Goal: Obtain resource: Download file/media

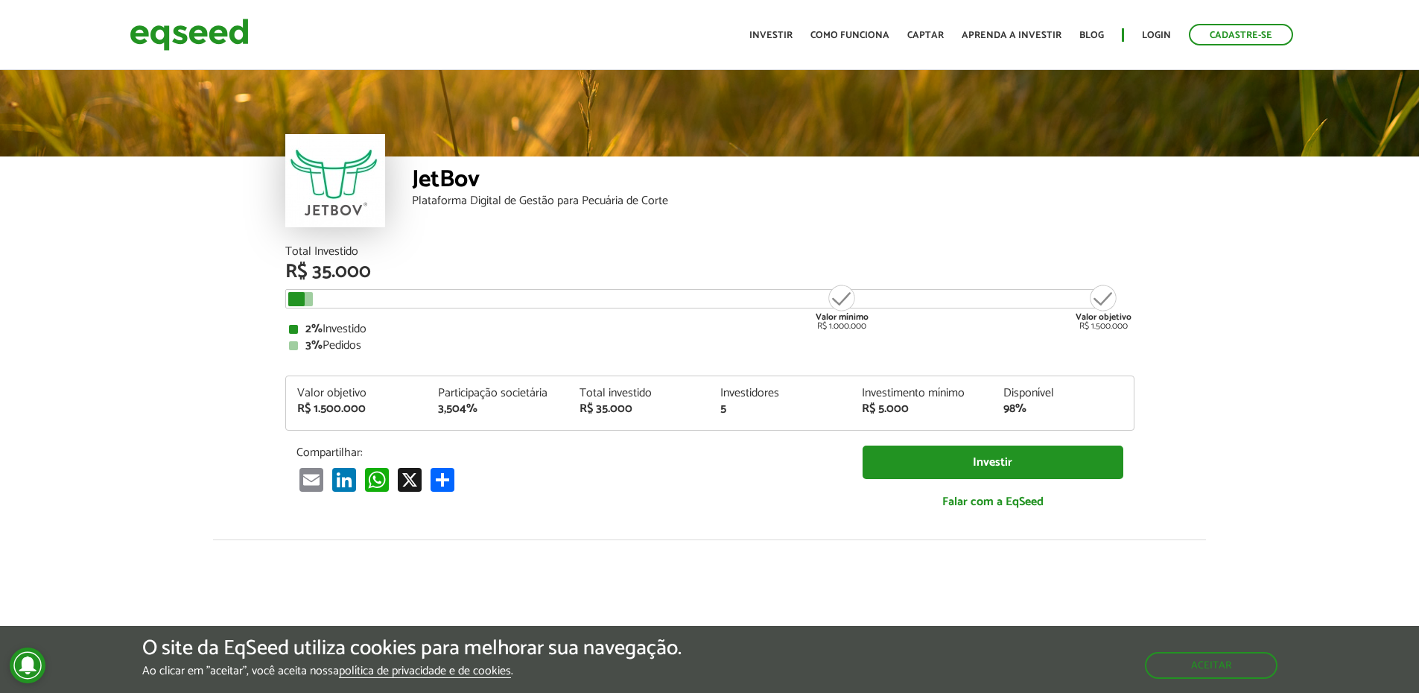
scroll to position [1841, 0]
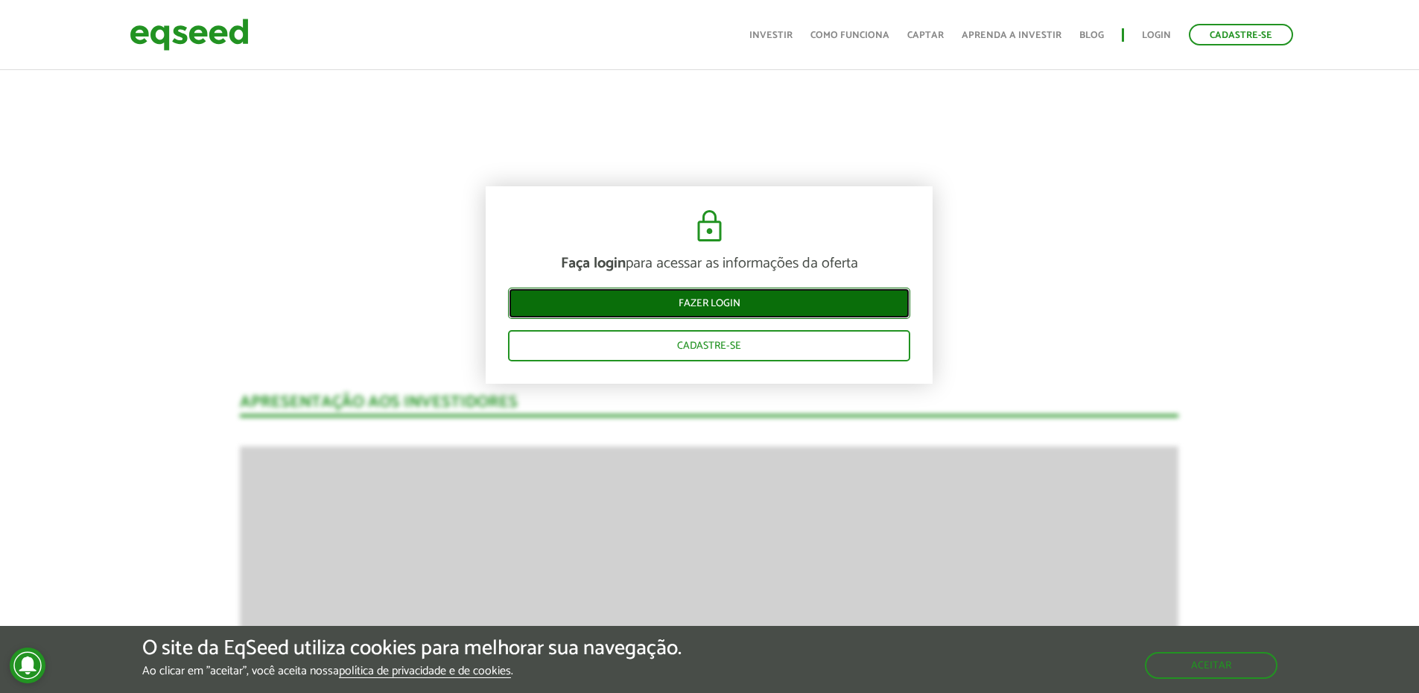
click at [712, 301] on link "Fazer login" at bounding box center [709, 303] width 402 height 31
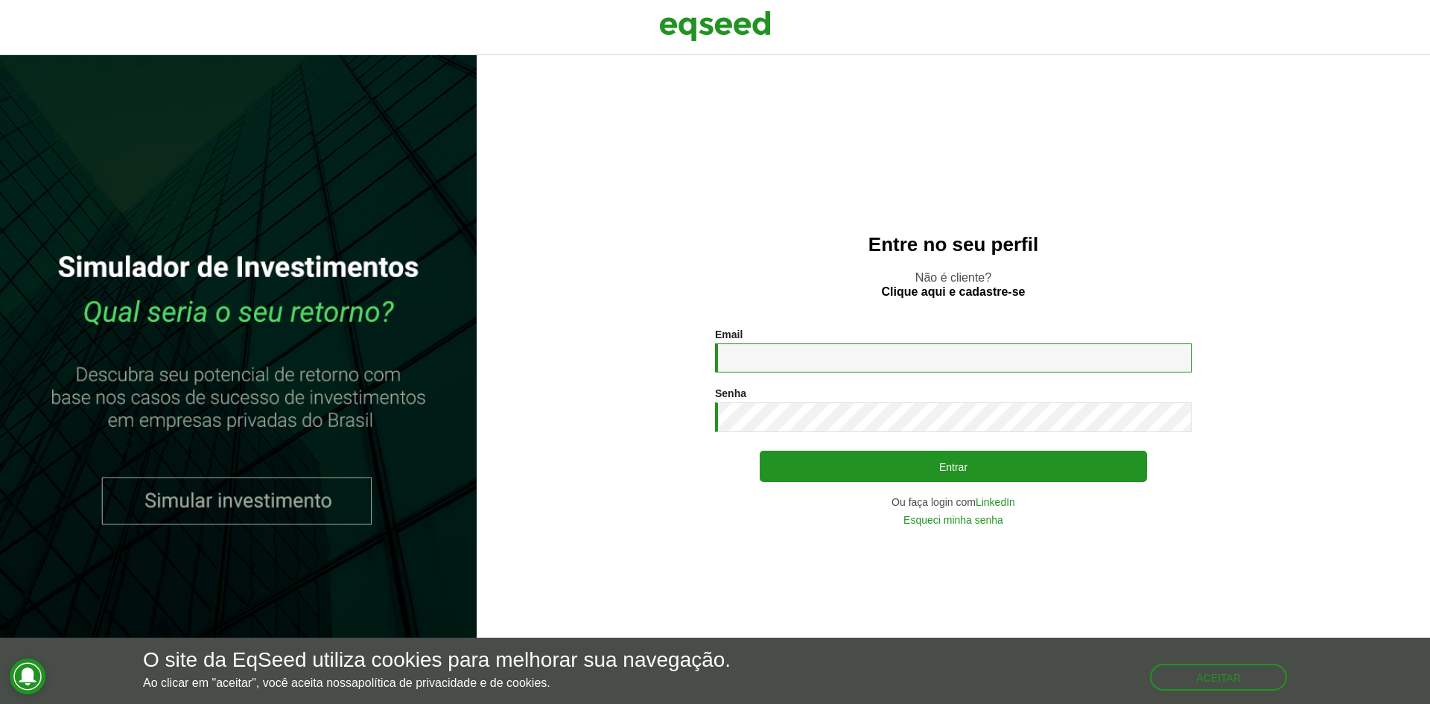
click at [838, 372] on input "Email *" at bounding box center [953, 357] width 477 height 29
type input "**********"
click at [760, 451] on button "Entrar" at bounding box center [953, 466] width 387 height 31
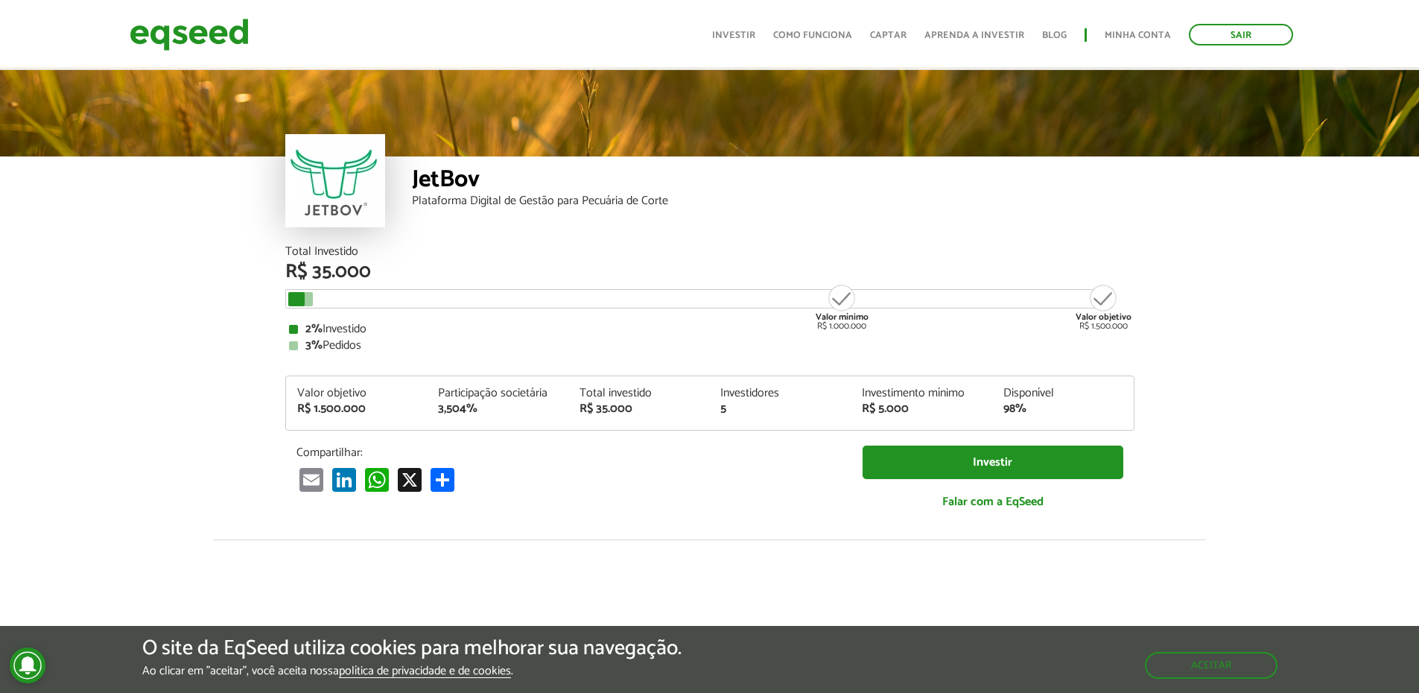
scroll to position [74, 0]
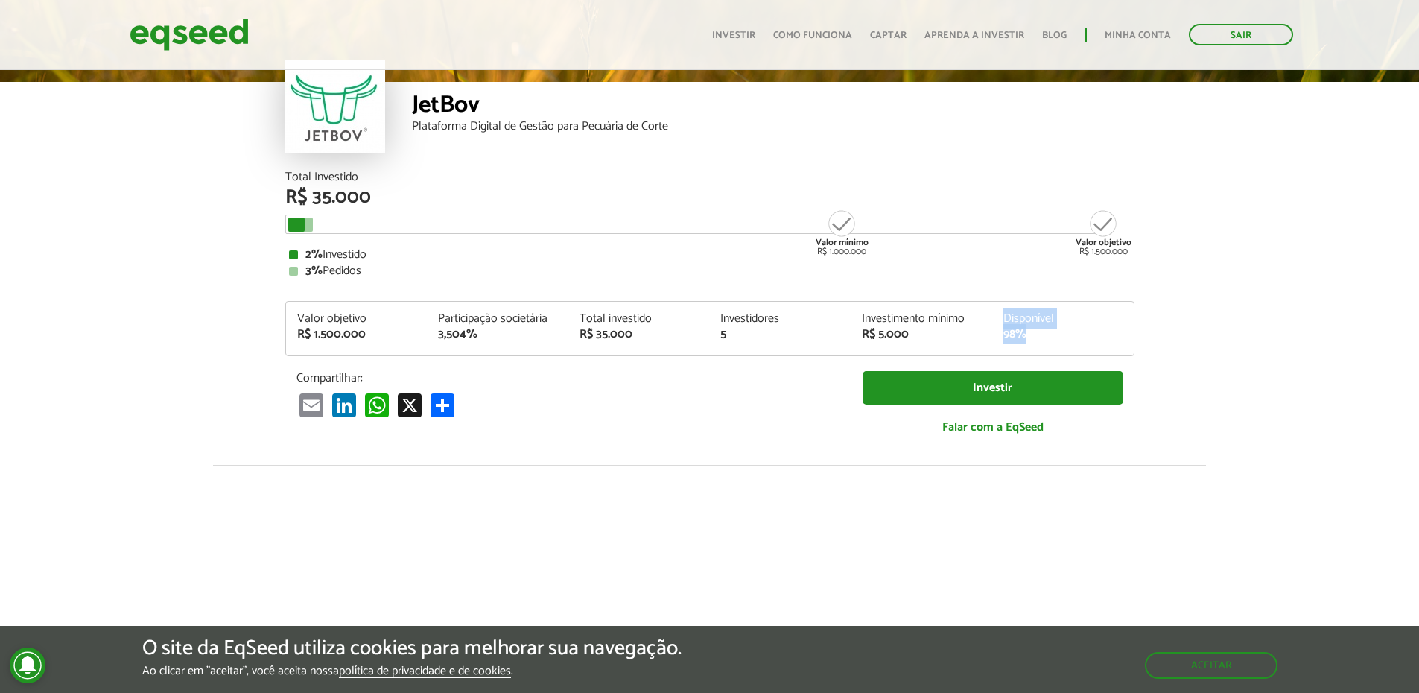
drag, startPoint x: 1042, startPoint y: 333, endPoint x: 976, endPoint y: 334, distance: 66.3
click at [976, 334] on div "Valor objetivo R$ 1.500.000 Participação societária 3,504% Total investido R$ 3…" at bounding box center [710, 334] width 848 height 42
click at [130, 264] on article "JetBov Plataforma Digital de Gestão para Pecuária de Corte Total Investido R$ 3…" at bounding box center [709, 483] width 1419 height 980
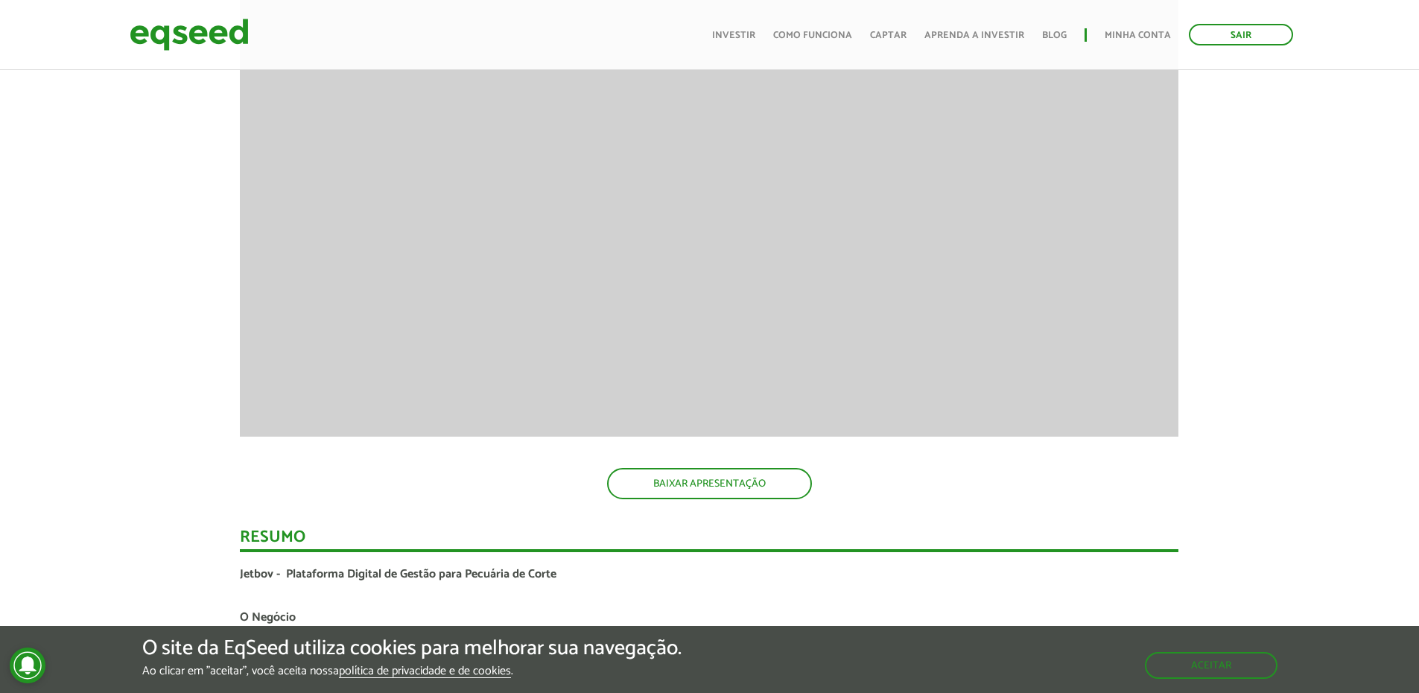
scroll to position [2160, 0]
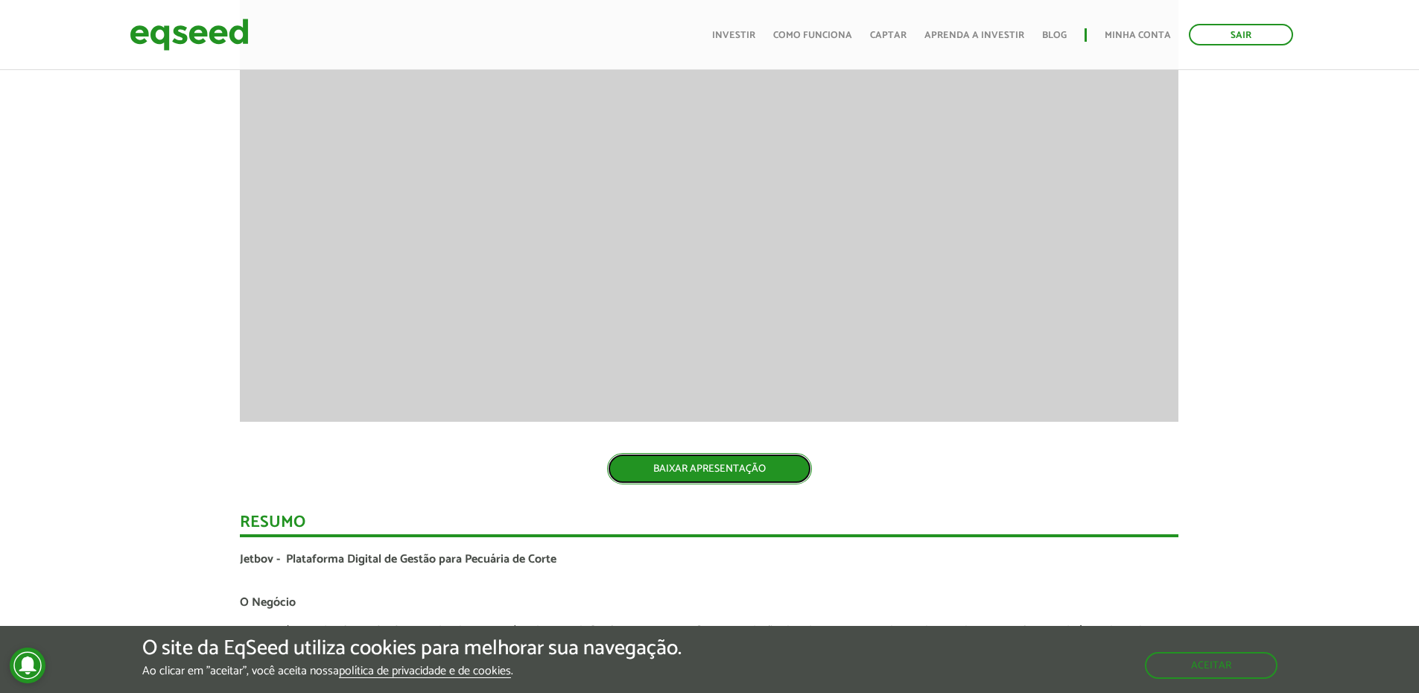
click at [741, 458] on link "BAIXAR APRESENTAÇÃO" at bounding box center [709, 468] width 205 height 31
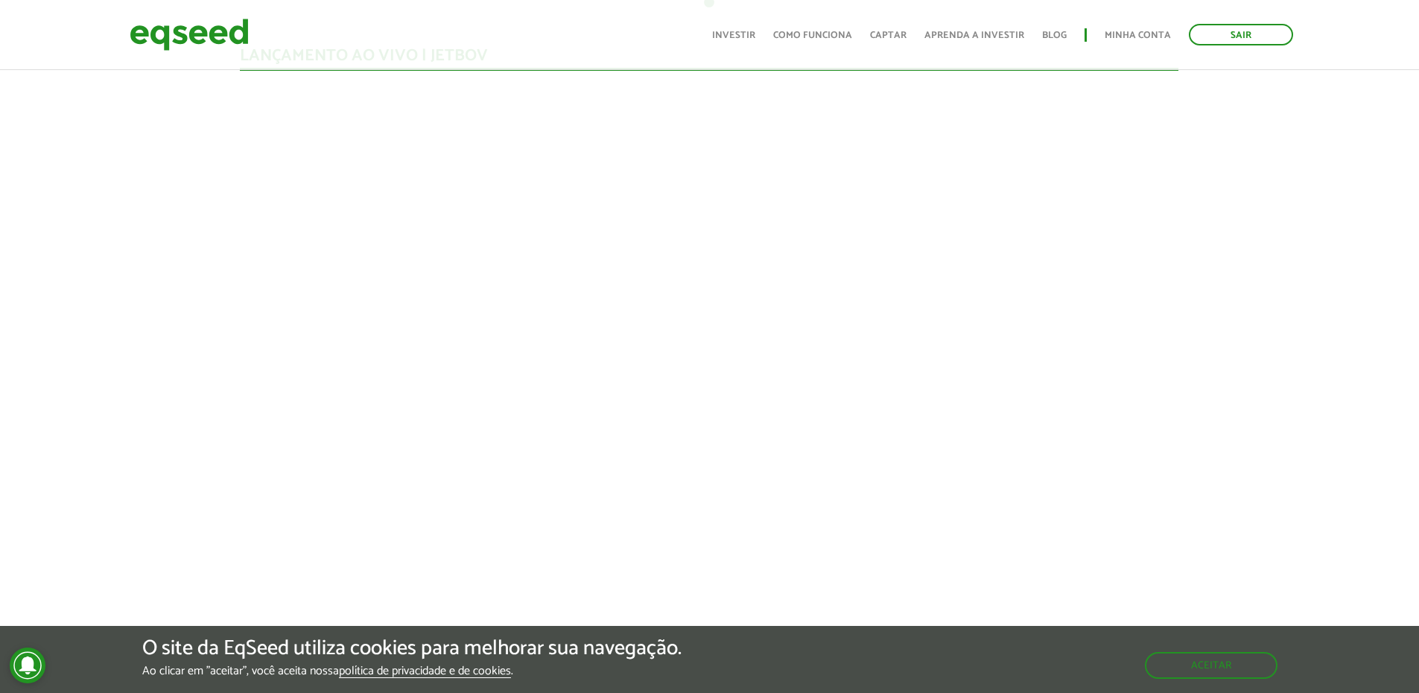
scroll to position [1341, 0]
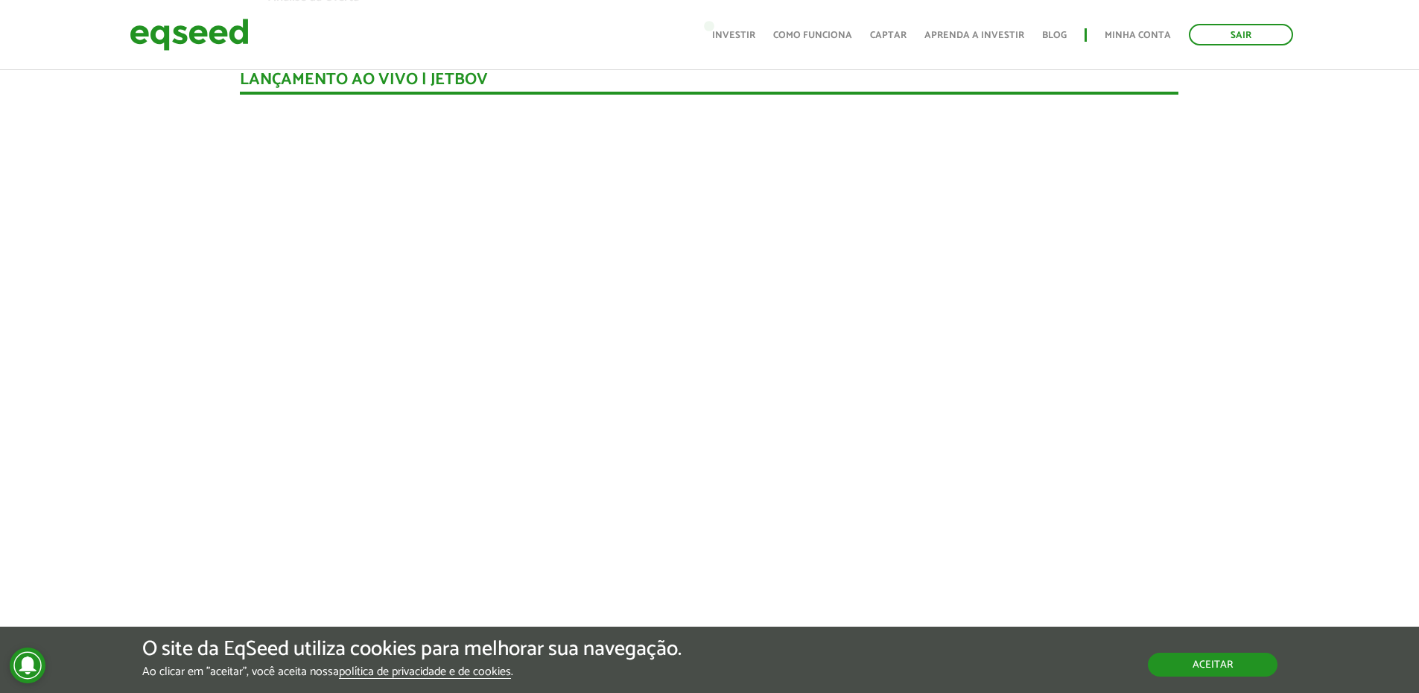
click at [1213, 667] on button "Aceitar" at bounding box center [1213, 665] width 130 height 24
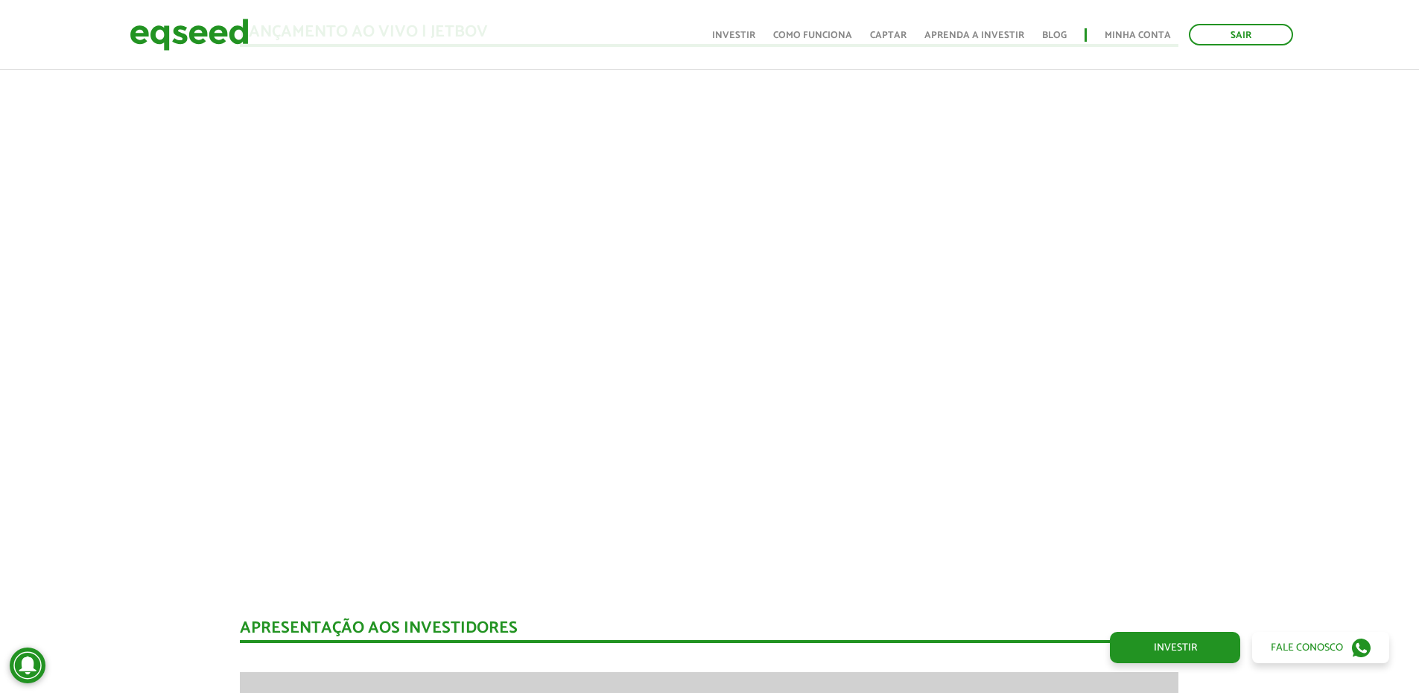
scroll to position [1415, 0]
